Goal: Task Accomplishment & Management: Manage account settings

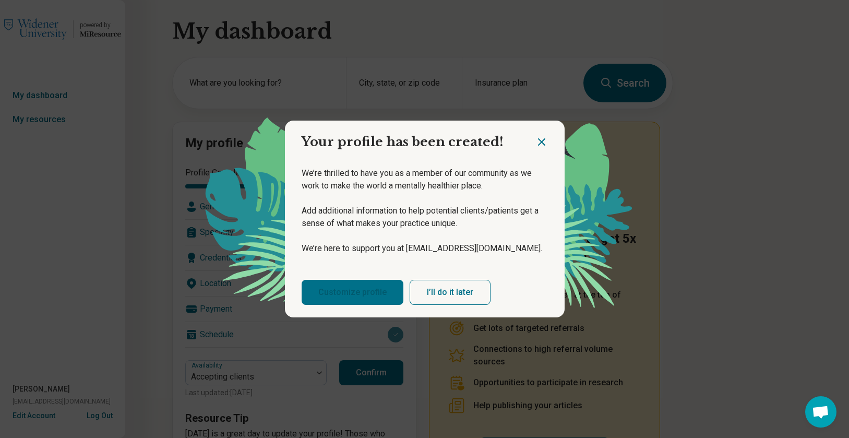
click at [327, 295] on link "Customize profile" at bounding box center [353, 292] width 102 height 25
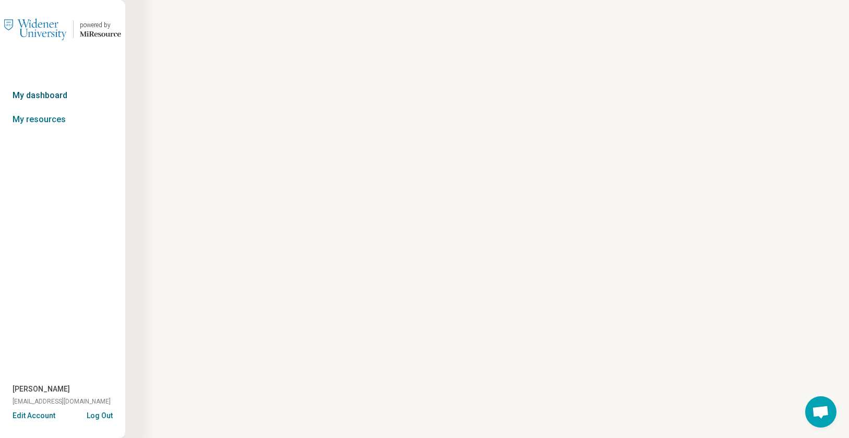
click at [42, 97] on link "My dashboard" at bounding box center [62, 96] width 125 height 24
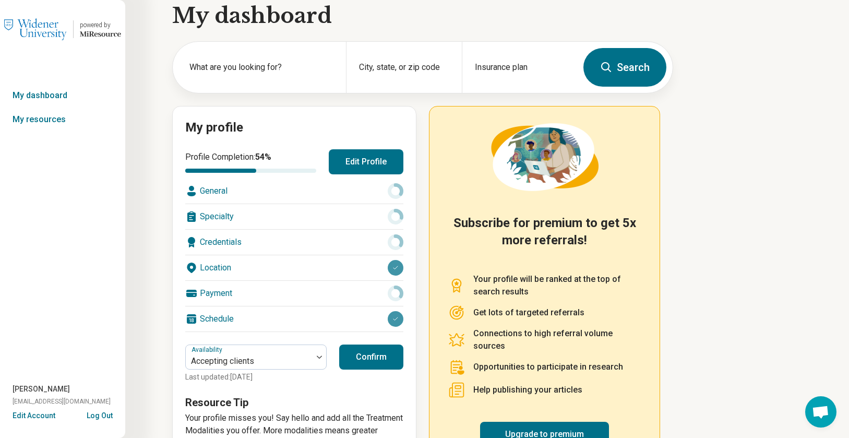
scroll to position [7, 0]
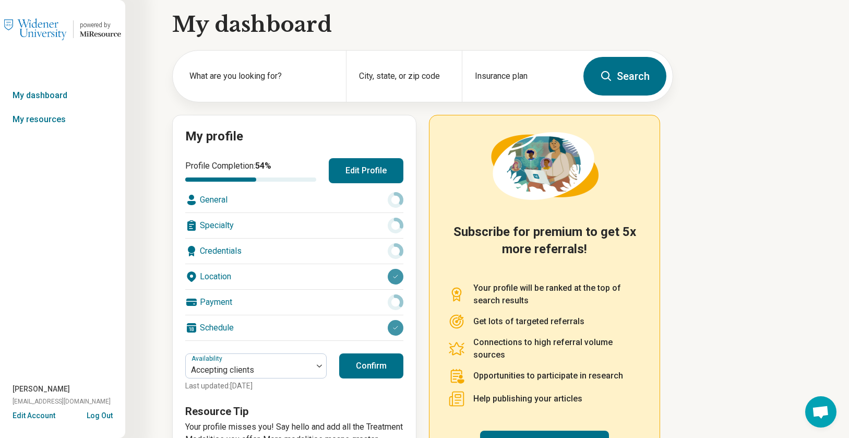
click at [353, 169] on button "Edit Profile" at bounding box center [366, 170] width 75 height 25
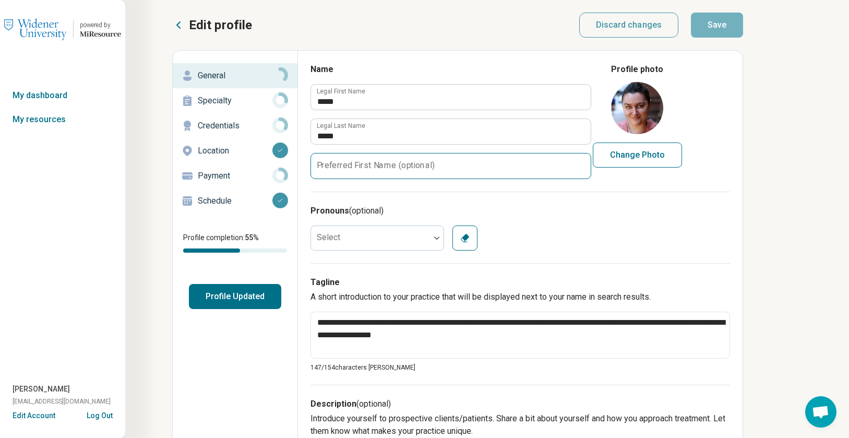
scroll to position [6, 0]
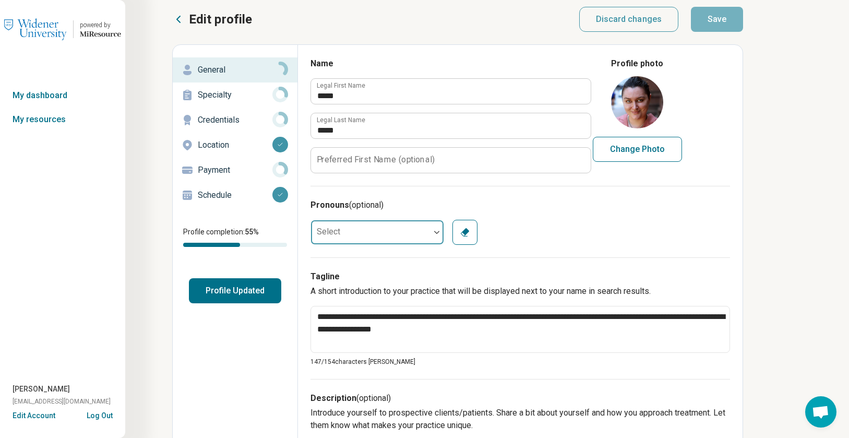
click at [418, 234] on div at bounding box center [370, 232] width 119 height 21
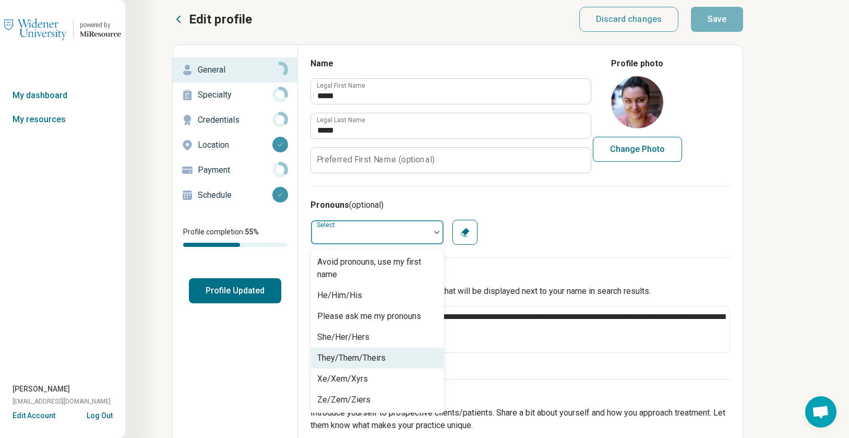
click at [409, 356] on div "They/Them/Theirs" at bounding box center [377, 358] width 133 height 21
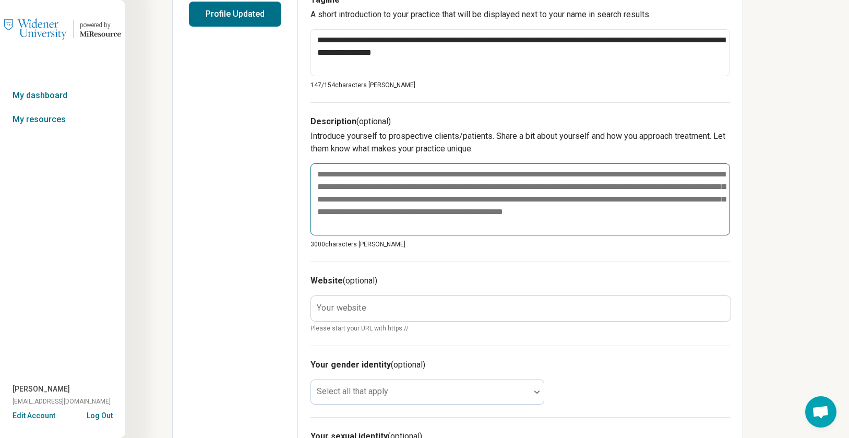
scroll to position [322, 0]
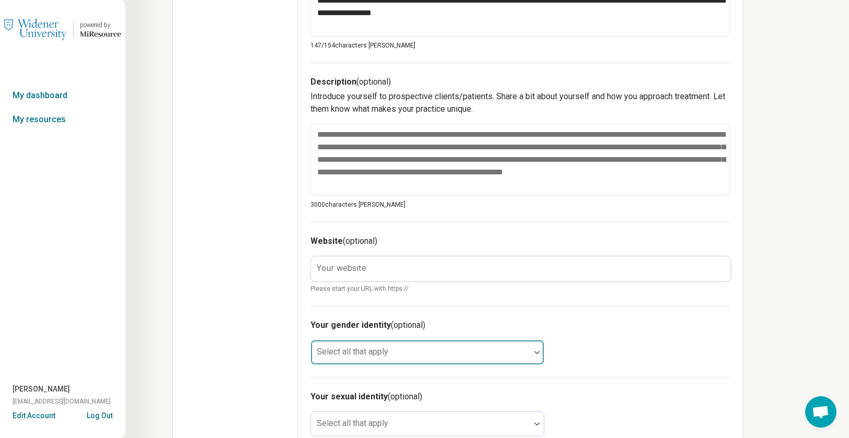
click at [476, 355] on div at bounding box center [420, 356] width 211 height 15
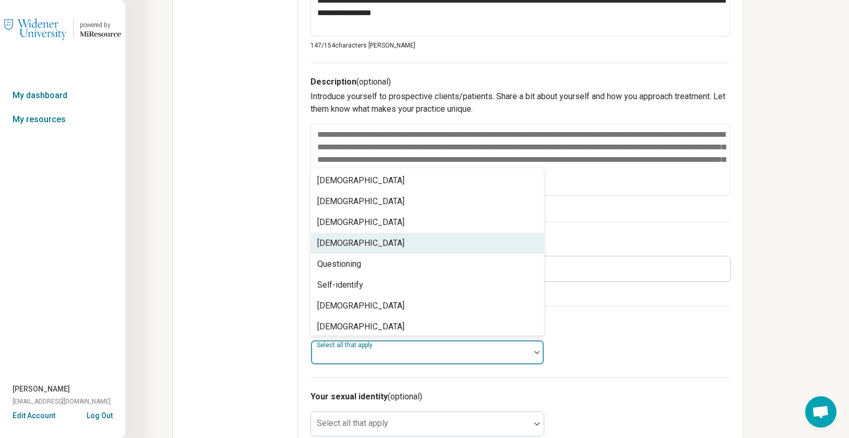
click at [471, 243] on div "[DEMOGRAPHIC_DATA]" at bounding box center [427, 243] width 233 height 21
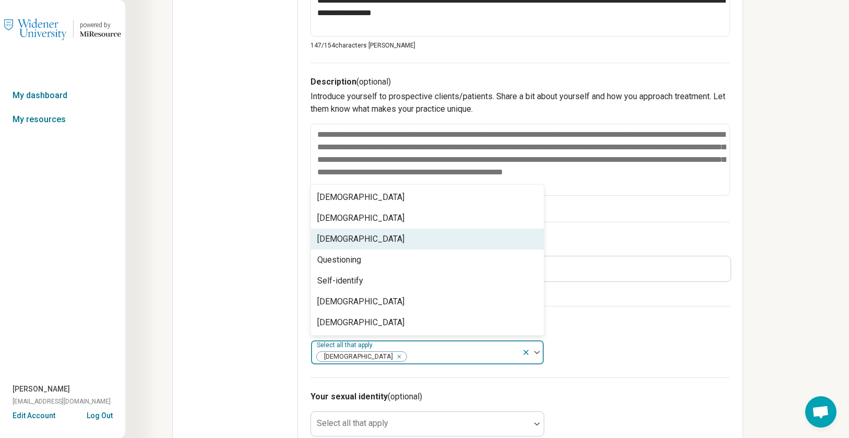
click at [551, 238] on h3 "Website (optional)" at bounding box center [521, 241] width 420 height 13
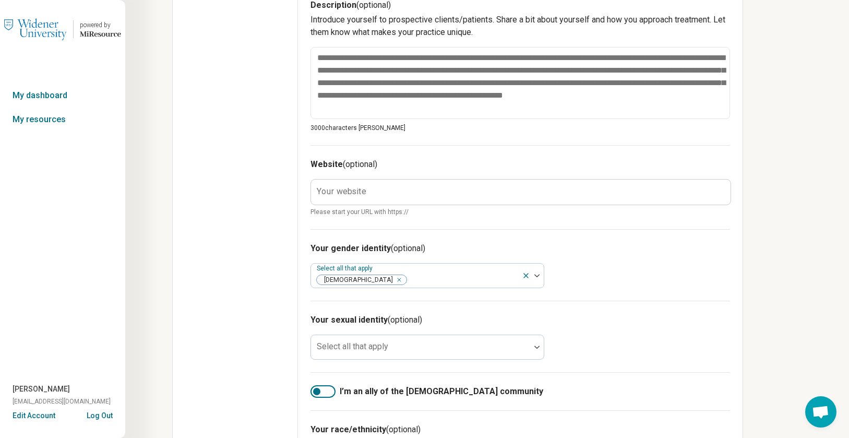
scroll to position [407, 0]
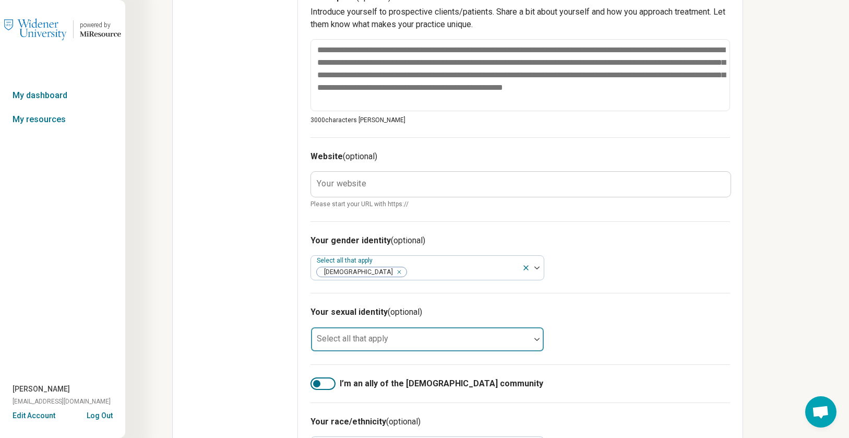
click at [497, 346] on div at bounding box center [420, 343] width 211 height 15
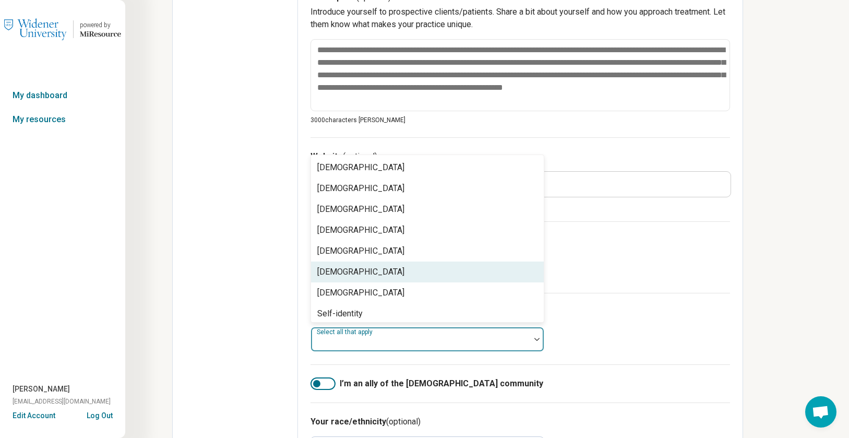
click at [512, 277] on div "[DEMOGRAPHIC_DATA]" at bounding box center [427, 272] width 233 height 21
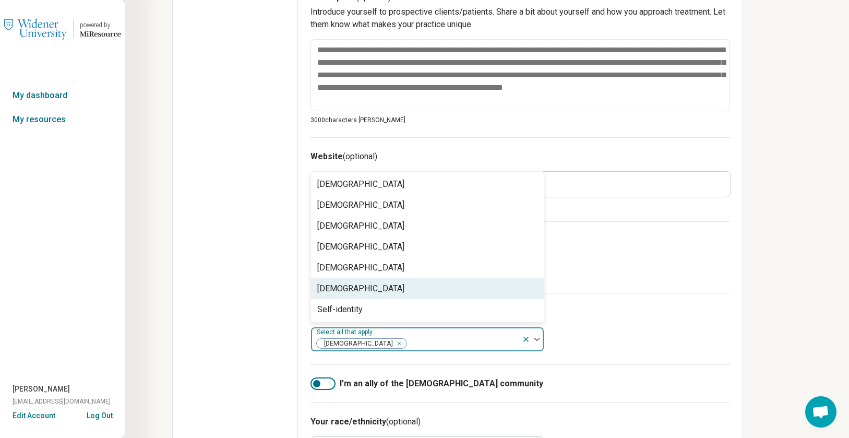
click at [624, 274] on div "Your gender identity (optional) Select all that apply [DEMOGRAPHIC_DATA]" at bounding box center [521, 257] width 420 height 72
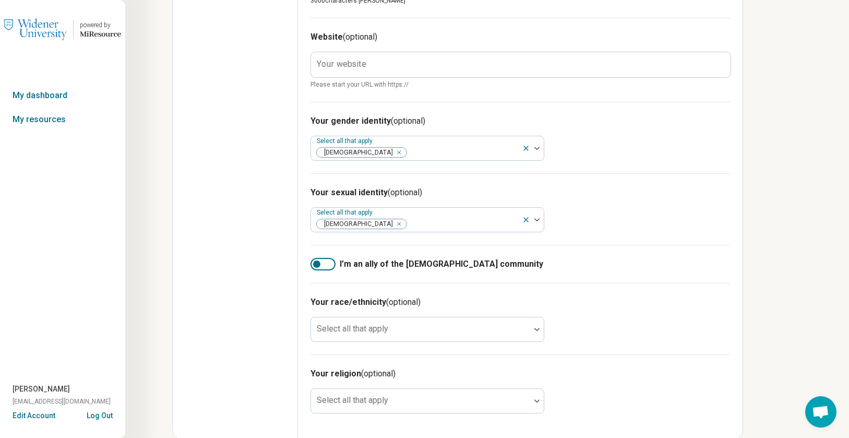
scroll to position [526, 0]
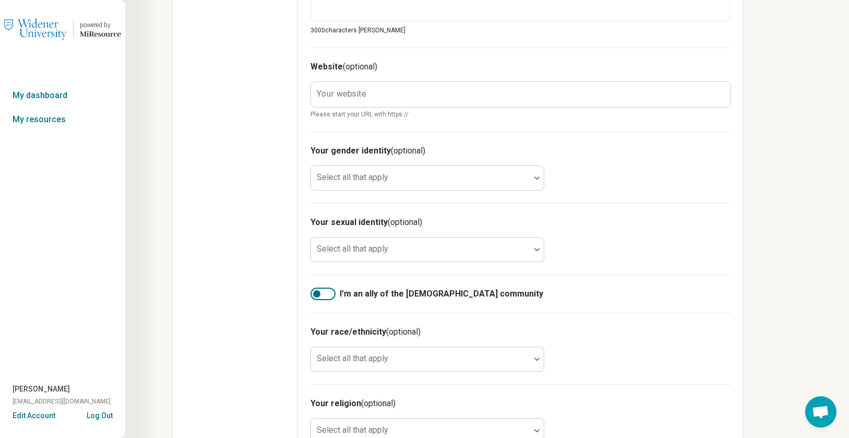
scroll to position [526, 0]
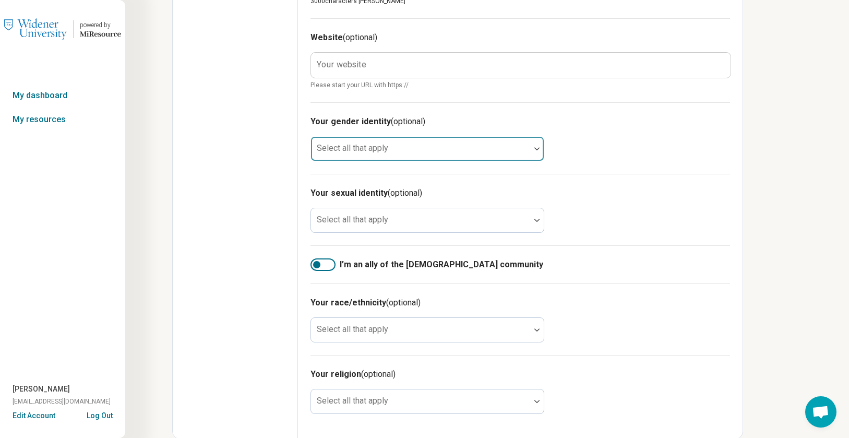
click at [380, 145] on div "Select all that apply" at bounding box center [428, 148] width 234 height 25
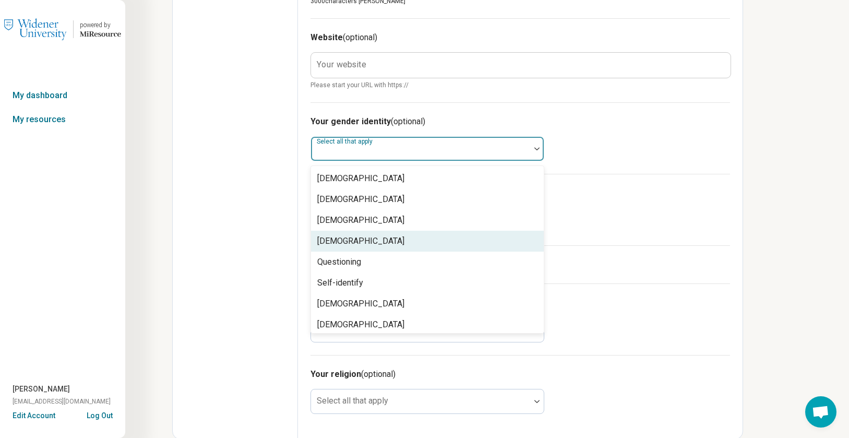
click at [372, 250] on div "[DEMOGRAPHIC_DATA]" at bounding box center [427, 241] width 233 height 21
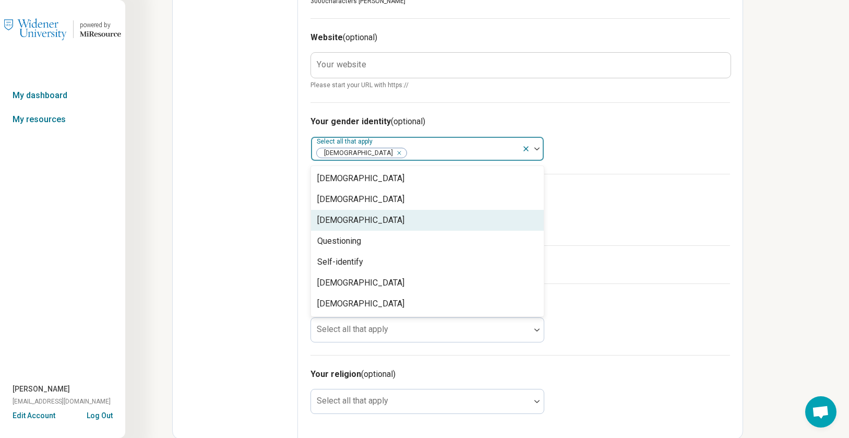
click at [540, 221] on div "[DEMOGRAPHIC_DATA]" at bounding box center [427, 220] width 233 height 21
click at [629, 207] on div "Your sexual identity (optional) Select all that apply" at bounding box center [521, 210] width 420 height 72
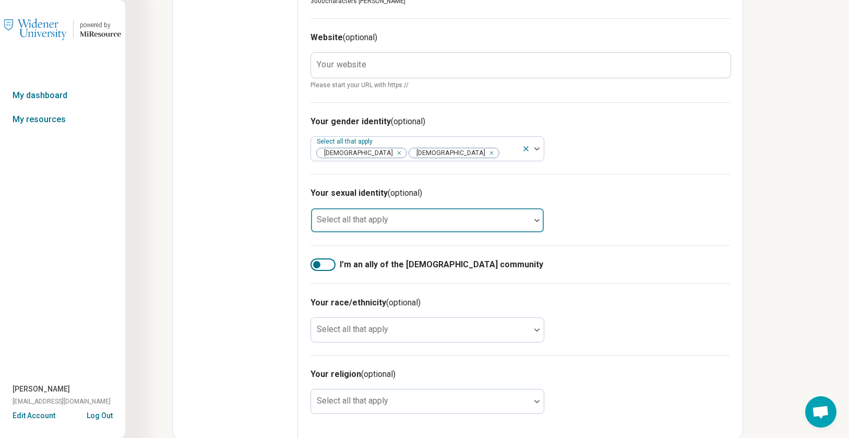
click at [463, 231] on div at bounding box center [420, 224] width 211 height 15
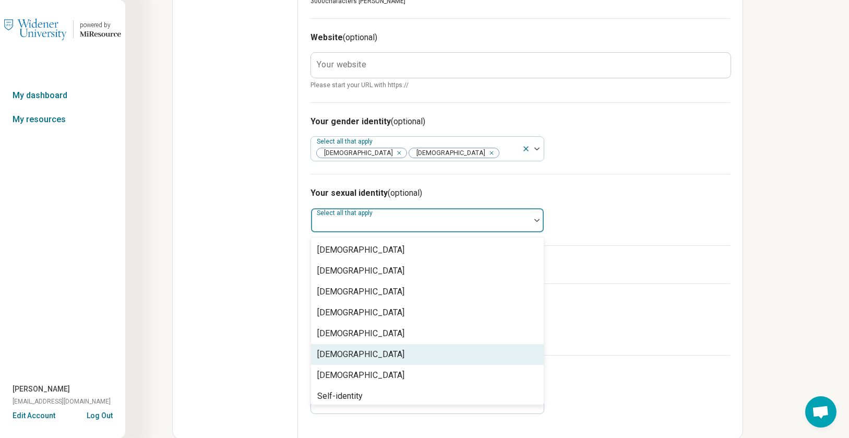
click at [432, 346] on div "[DEMOGRAPHIC_DATA]" at bounding box center [427, 354] width 233 height 21
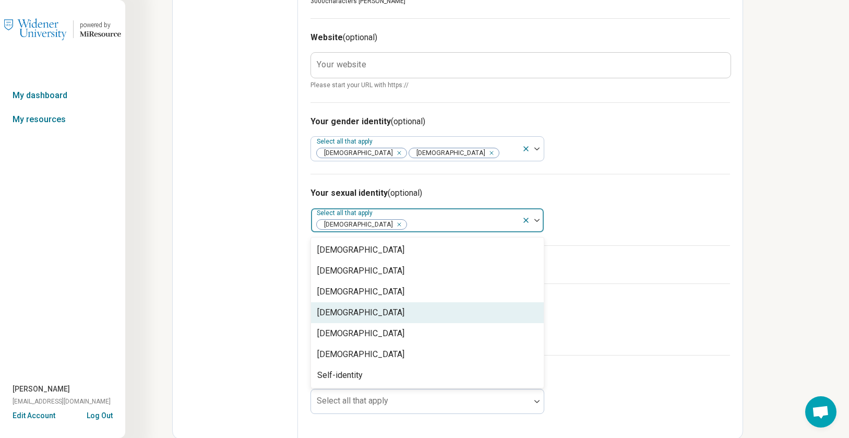
click at [648, 295] on div "Your race/ethnicity (optional) Select all that apply" at bounding box center [521, 319] width 420 height 72
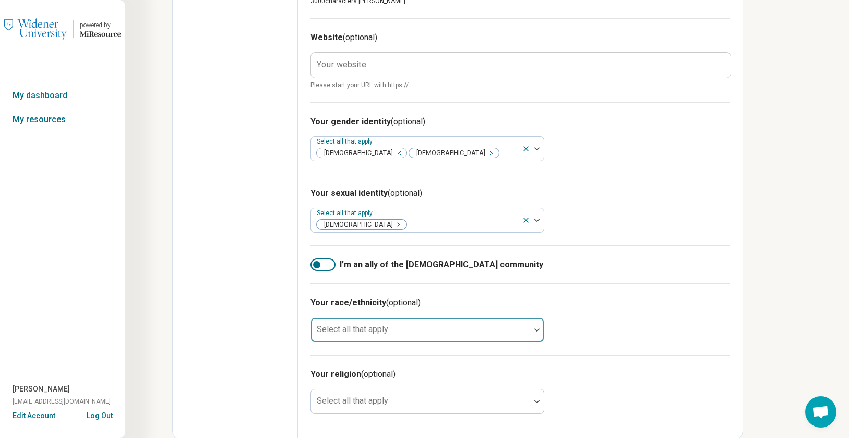
click at [519, 332] on div at bounding box center [420, 334] width 211 height 15
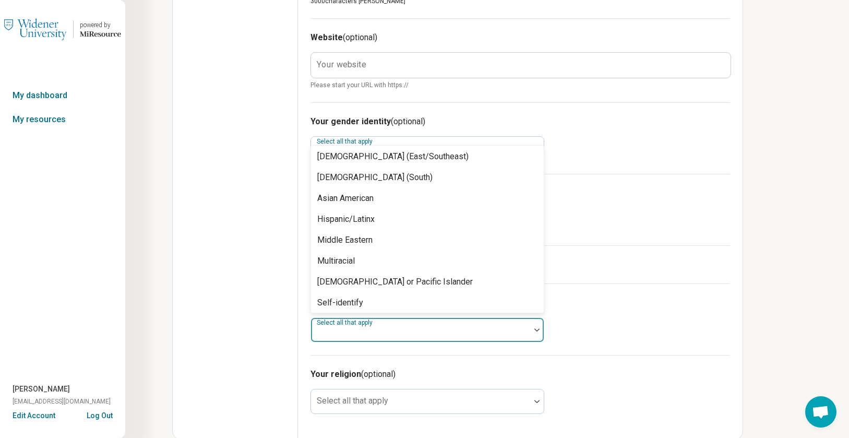
scroll to position [67, 0]
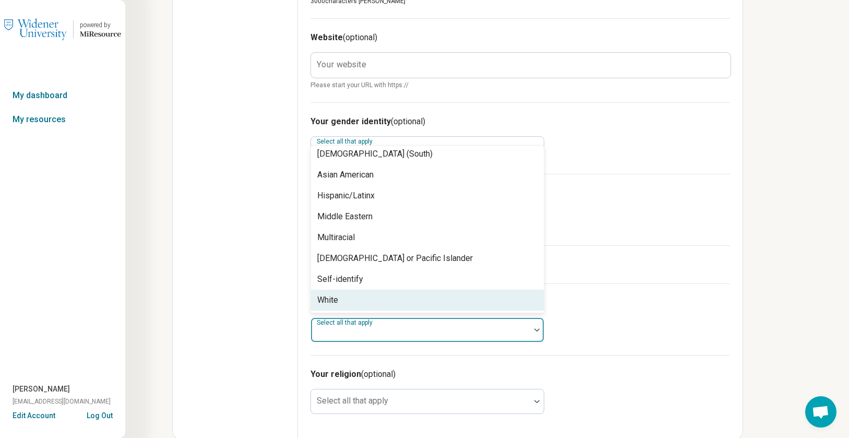
click at [513, 295] on div "White" at bounding box center [427, 300] width 233 height 21
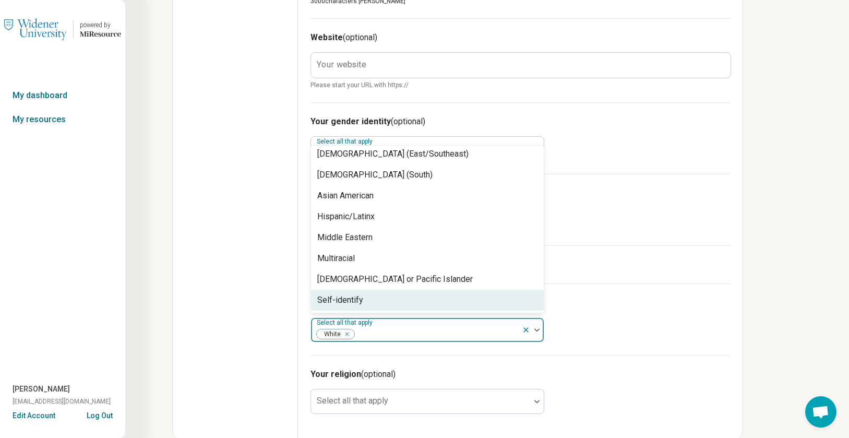
scroll to position [46, 0]
click at [647, 309] on h3 "Your race/ethnicity (optional)" at bounding box center [521, 303] width 420 height 13
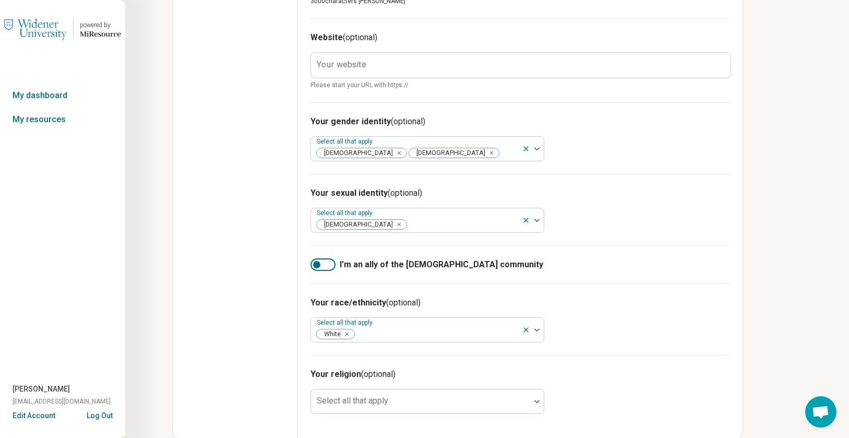
scroll to position [527, 0]
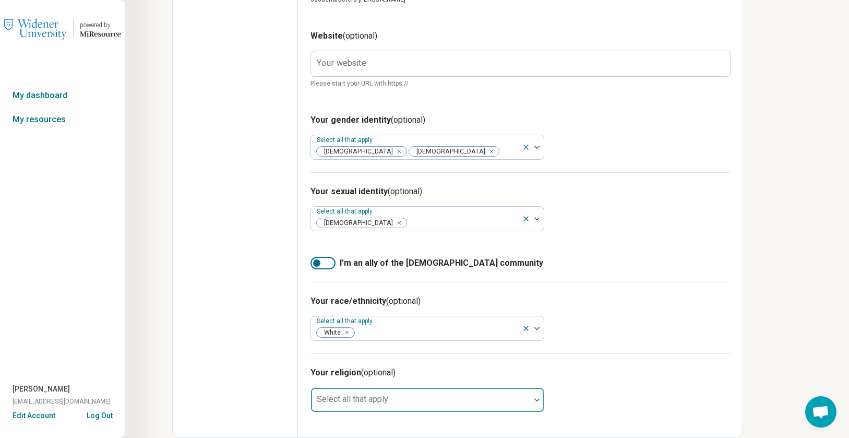
click at [491, 399] on div at bounding box center [420, 404] width 211 height 15
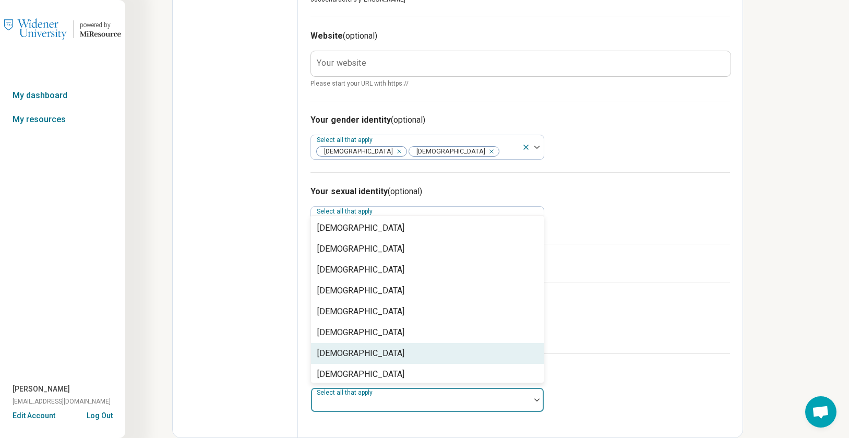
scroll to position [150, 0]
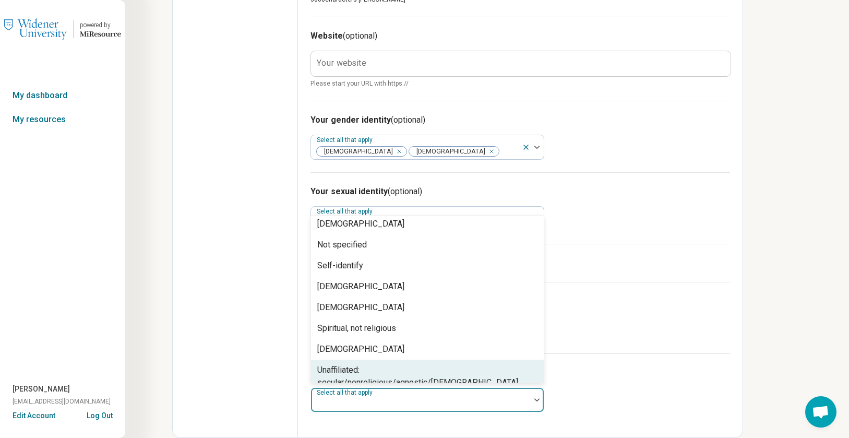
click at [481, 376] on div "Unaffiliated: secular/nonreligious/agnostic/[DEMOGRAPHIC_DATA]" at bounding box center [427, 376] width 220 height 25
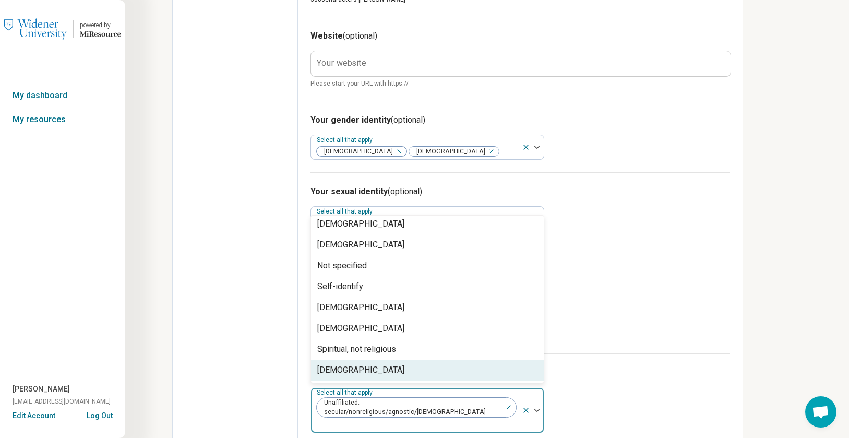
click at [597, 394] on div "Your religion (optional) option Unaffiliated: secular/nonreligious/agnostic/[DE…" at bounding box center [521, 399] width 420 height 92
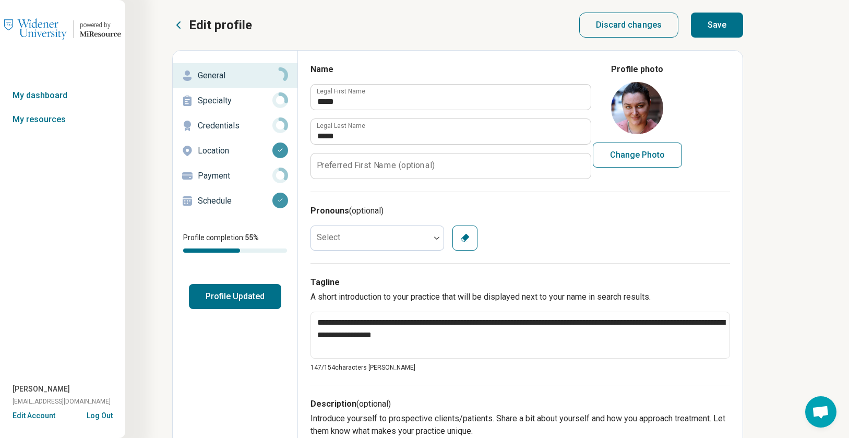
scroll to position [0, 0]
click at [429, 230] on div at bounding box center [370, 238] width 119 height 21
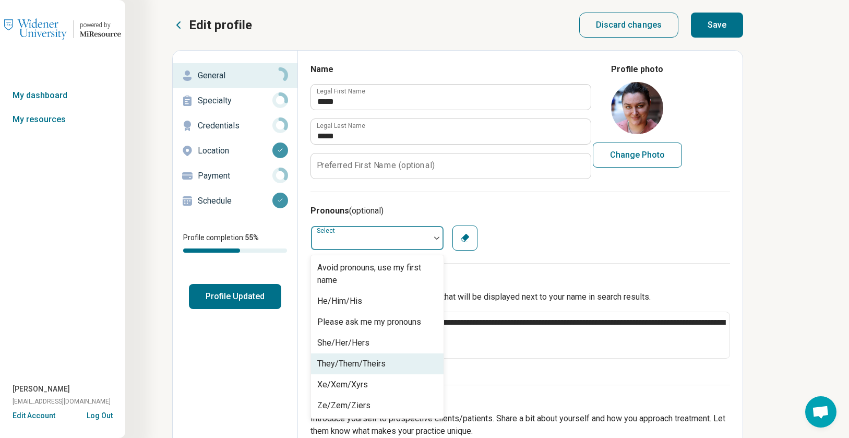
click at [408, 360] on div "They/Them/Theirs" at bounding box center [377, 363] width 133 height 21
type textarea "*"
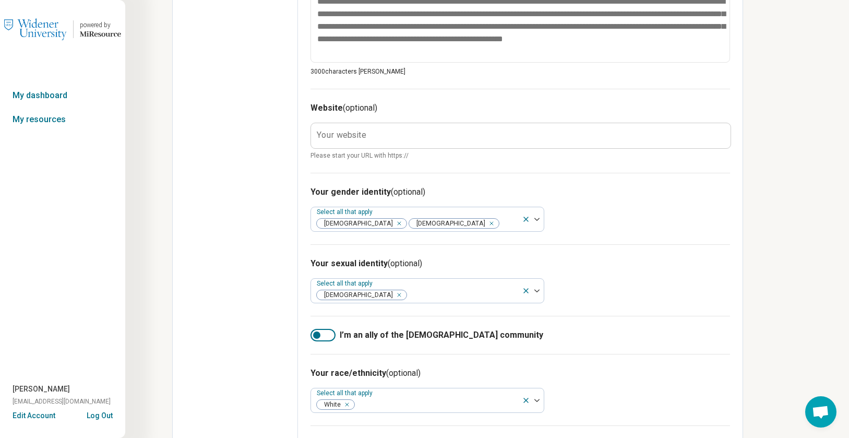
scroll to position [527, 0]
